Goal: Information Seeking & Learning: Learn about a topic

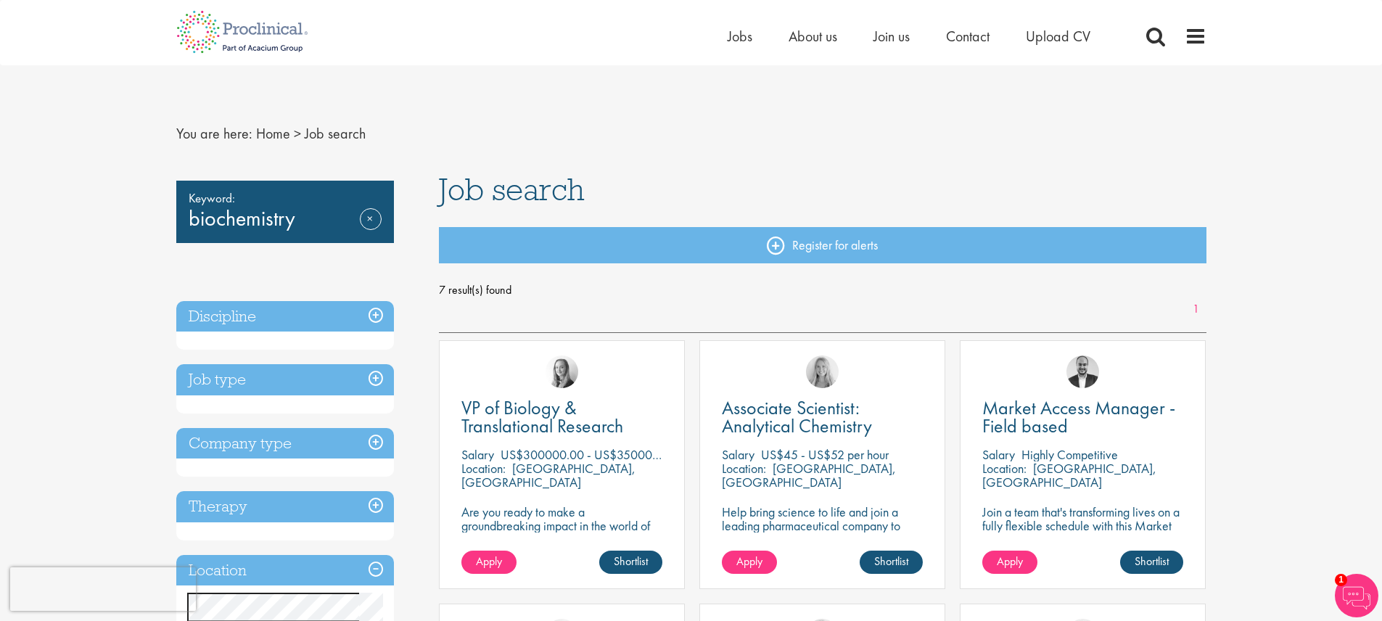
click at [267, 392] on h3 "Job type" at bounding box center [285, 379] width 218 height 31
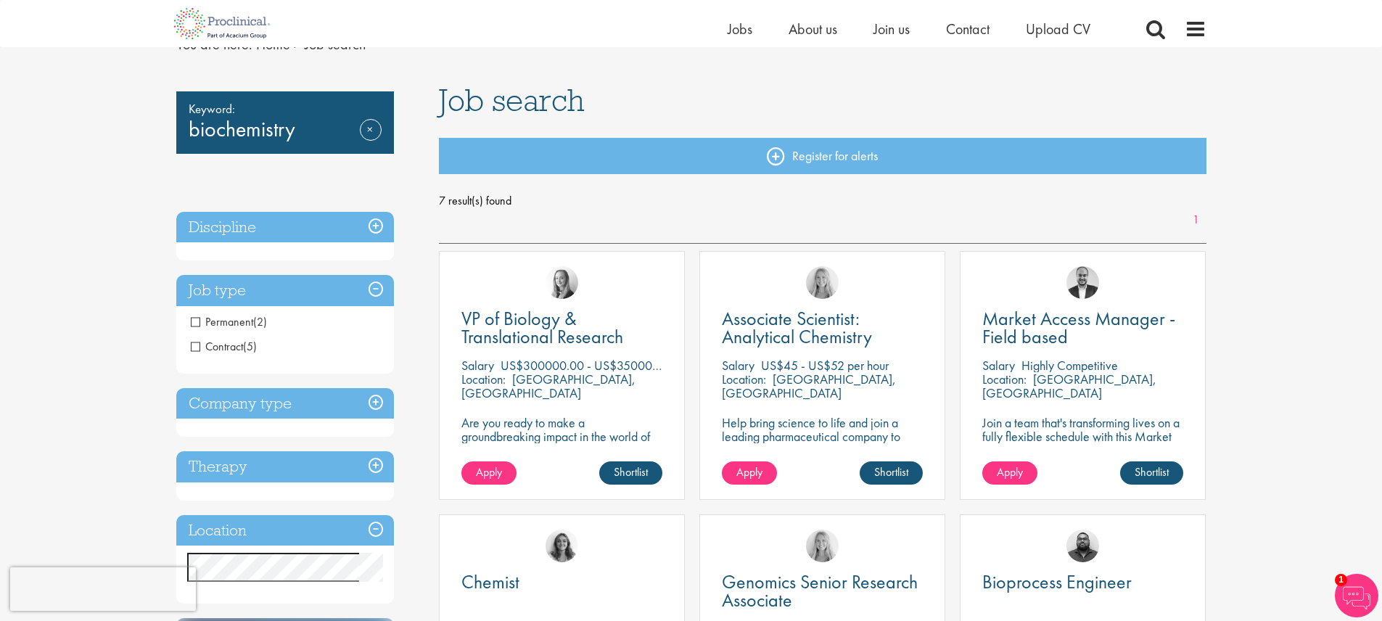
scroll to position [73, 0]
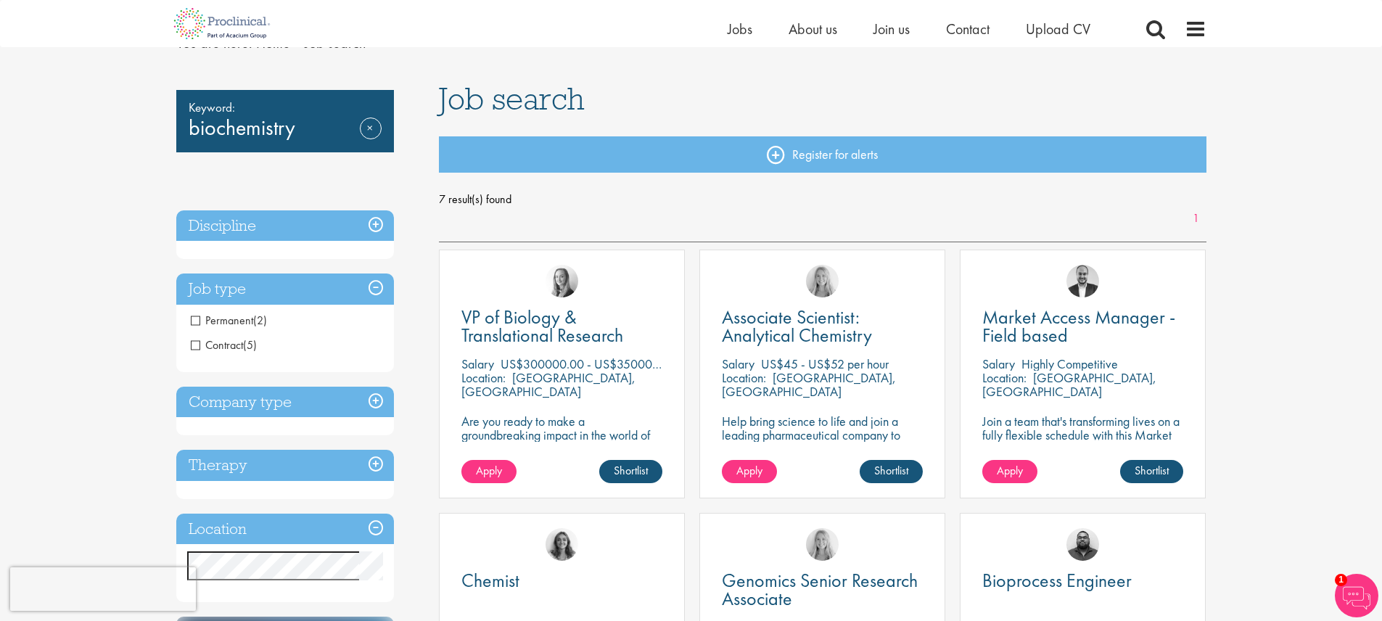
click at [237, 403] on h3 "Company type" at bounding box center [285, 402] width 218 height 31
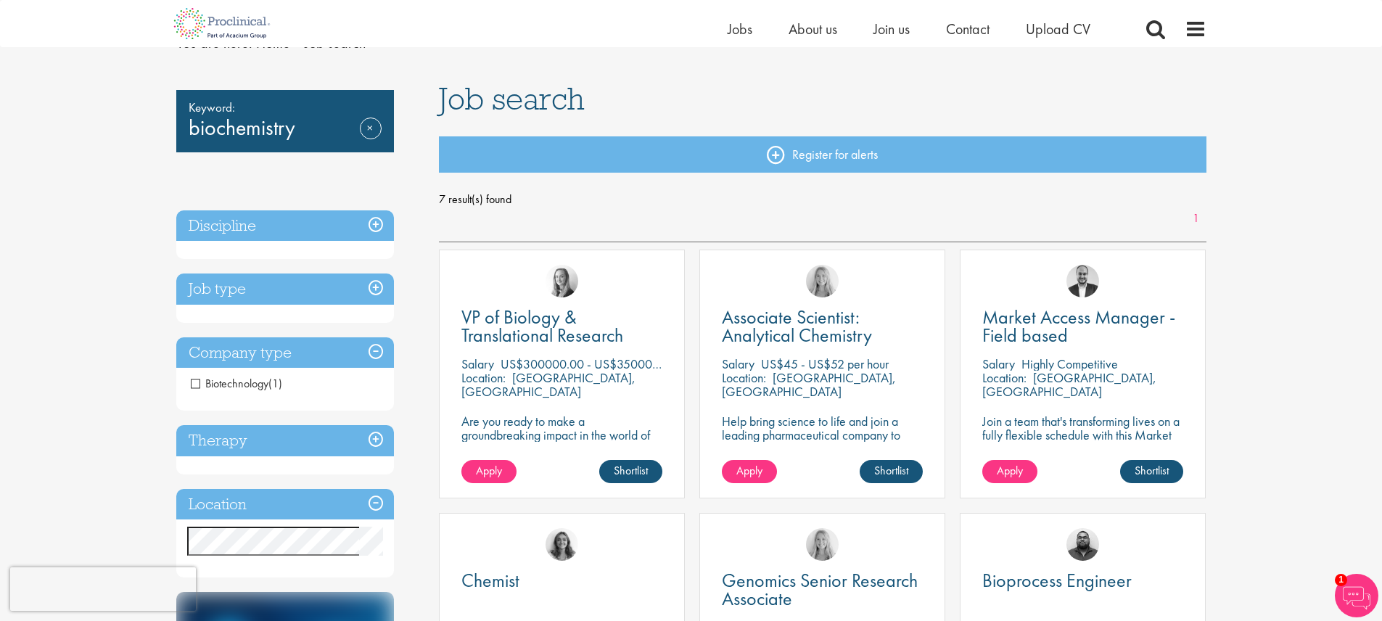
click at [185, 383] on li "Biotechnology (1)" at bounding box center [285, 383] width 218 height 25
click at [200, 386] on span "Biotechnology" at bounding box center [230, 383] width 78 height 15
